Goal: Navigation & Orientation: Find specific page/section

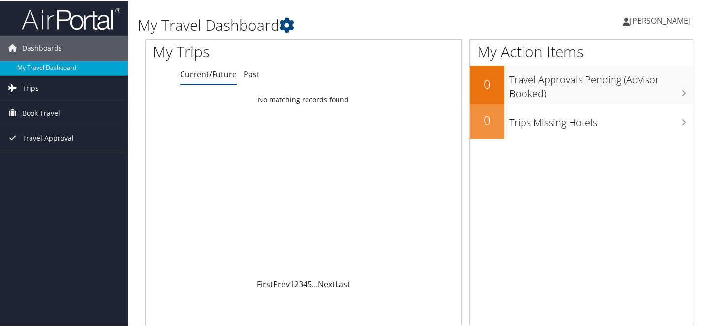
click at [44, 88] on link "Trips" at bounding box center [64, 87] width 128 height 25
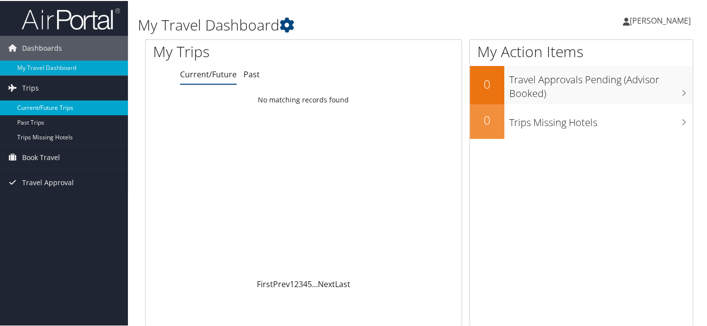
click at [39, 106] on link "Current/Future Trips" at bounding box center [64, 106] width 128 height 15
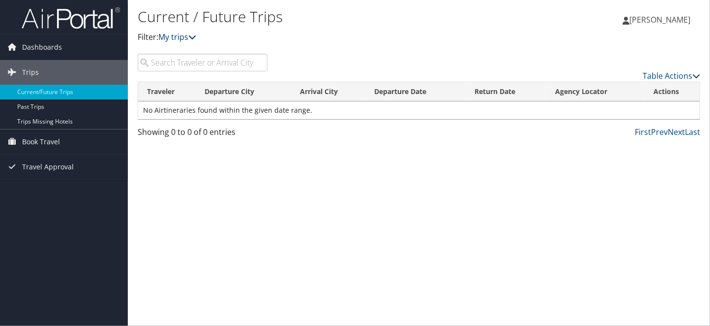
click at [188, 36] on link "My trips" at bounding box center [177, 36] width 38 height 11
click at [196, 36] on icon at bounding box center [192, 37] width 8 height 8
click at [47, 109] on link "Past Trips" at bounding box center [64, 106] width 128 height 15
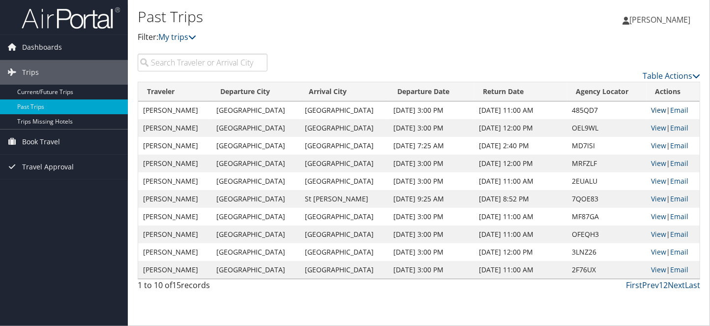
click at [652, 109] on link "View" at bounding box center [659, 109] width 15 height 9
click at [42, 90] on link "Current/Future Trips" at bounding box center [64, 92] width 128 height 15
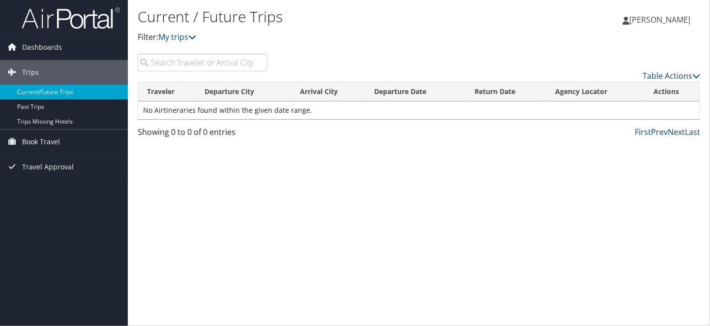
click at [658, 129] on link "Prev" at bounding box center [659, 131] width 17 height 11
click at [679, 73] on link "Table Actions" at bounding box center [672, 75] width 58 height 11
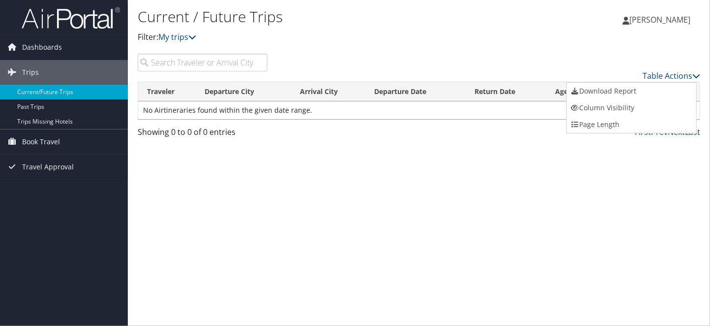
click at [180, 34] on div at bounding box center [355, 163] width 710 height 326
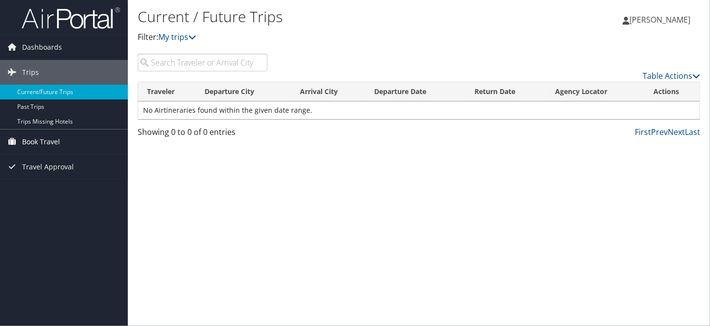
click at [46, 143] on span "Book Travel" at bounding box center [41, 141] width 38 height 25
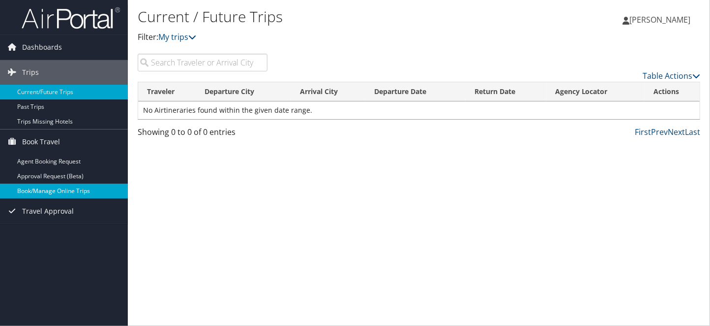
click at [56, 191] on link "Book/Manage Online Trips" at bounding box center [64, 190] width 128 height 15
